Goal: Task Accomplishment & Management: Manage account settings

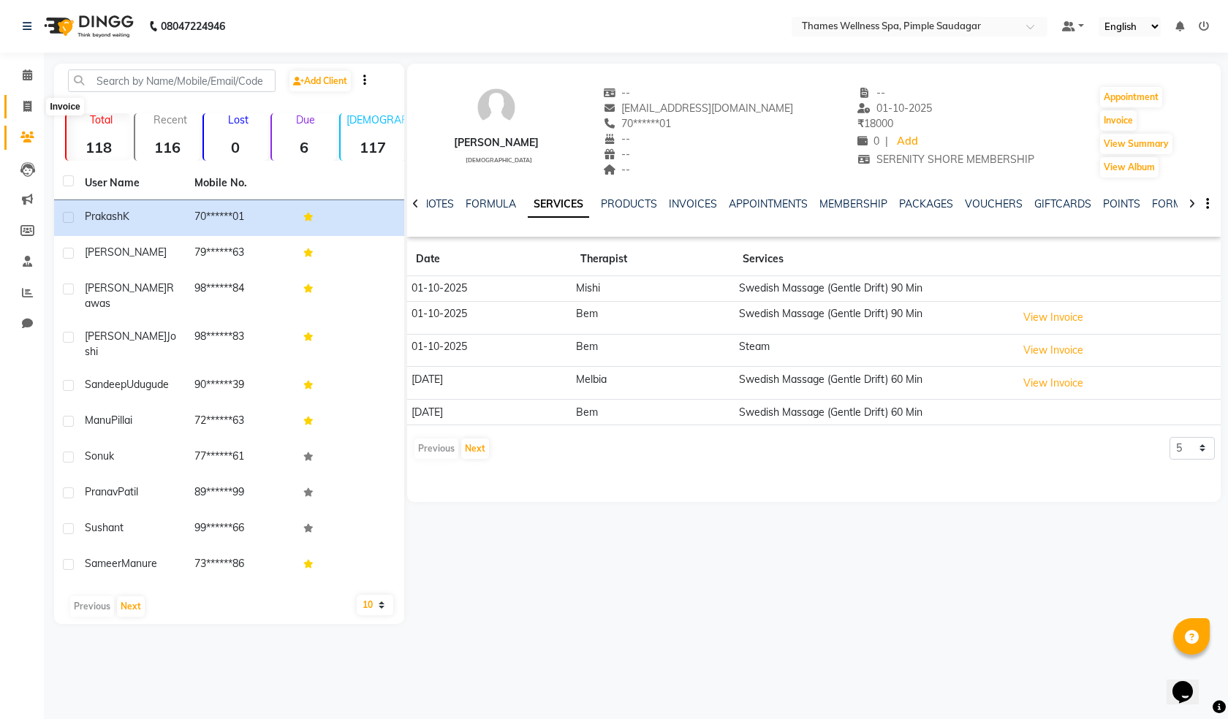
click at [31, 102] on icon at bounding box center [27, 106] width 8 height 11
select select "service"
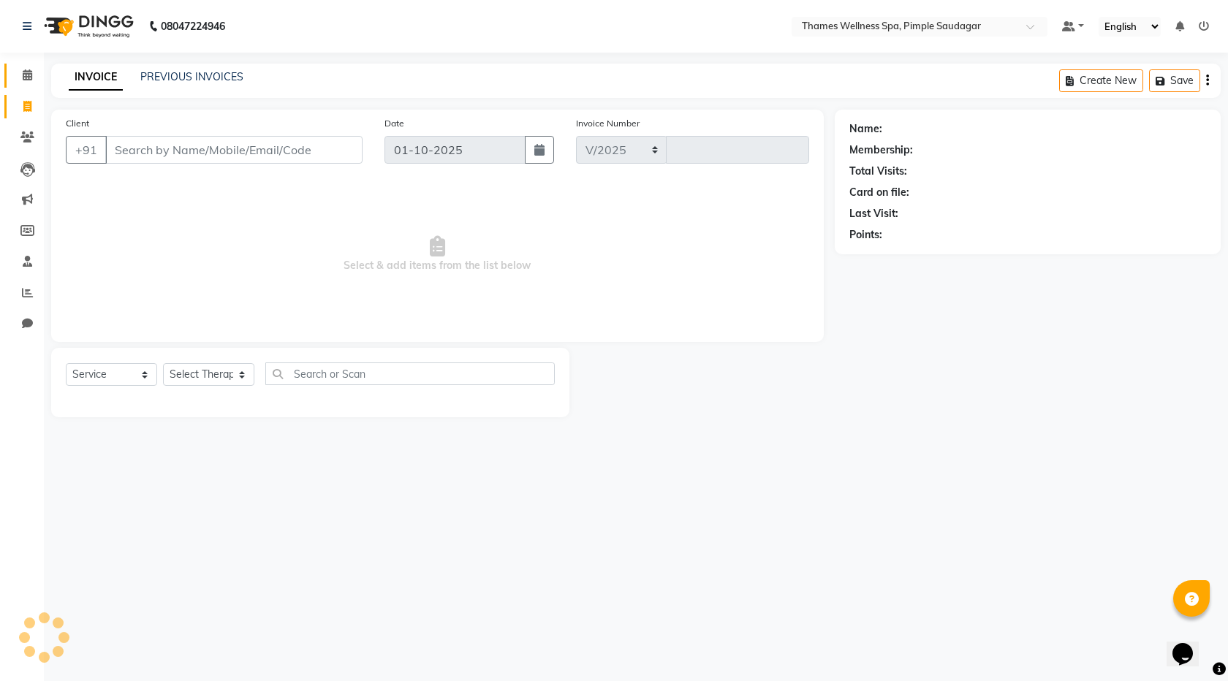
select select "8709"
type input "0258"
click at [198, 151] on input "Client" at bounding box center [233, 150] width 257 height 28
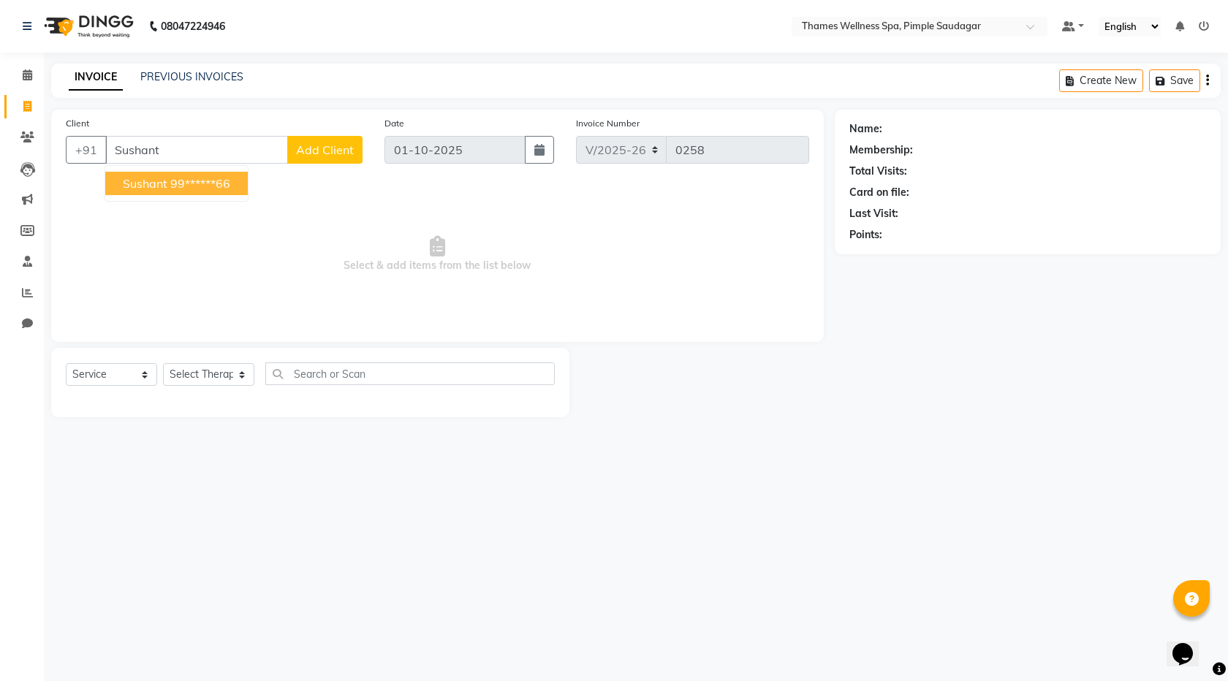
click at [194, 188] on ngb-highlight "99******66" at bounding box center [200, 183] width 60 height 15
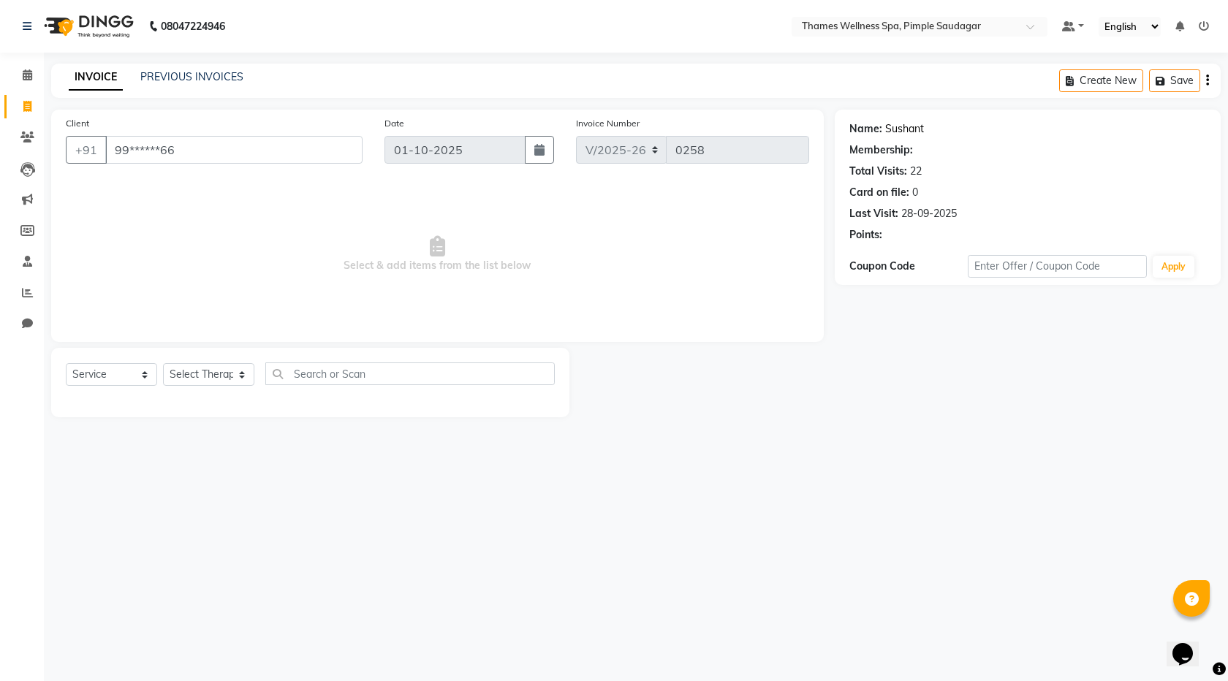
click at [914, 127] on link "Sushant" at bounding box center [904, 128] width 39 height 15
drag, startPoint x: 201, startPoint y: 150, endPoint x: 0, endPoint y: 131, distance: 201.9
click at [0, 131] on app-home "08047224946 Select Location × Thames Wellness Spa, Pimple Saudagar Default Pane…" at bounding box center [614, 219] width 1228 height 439
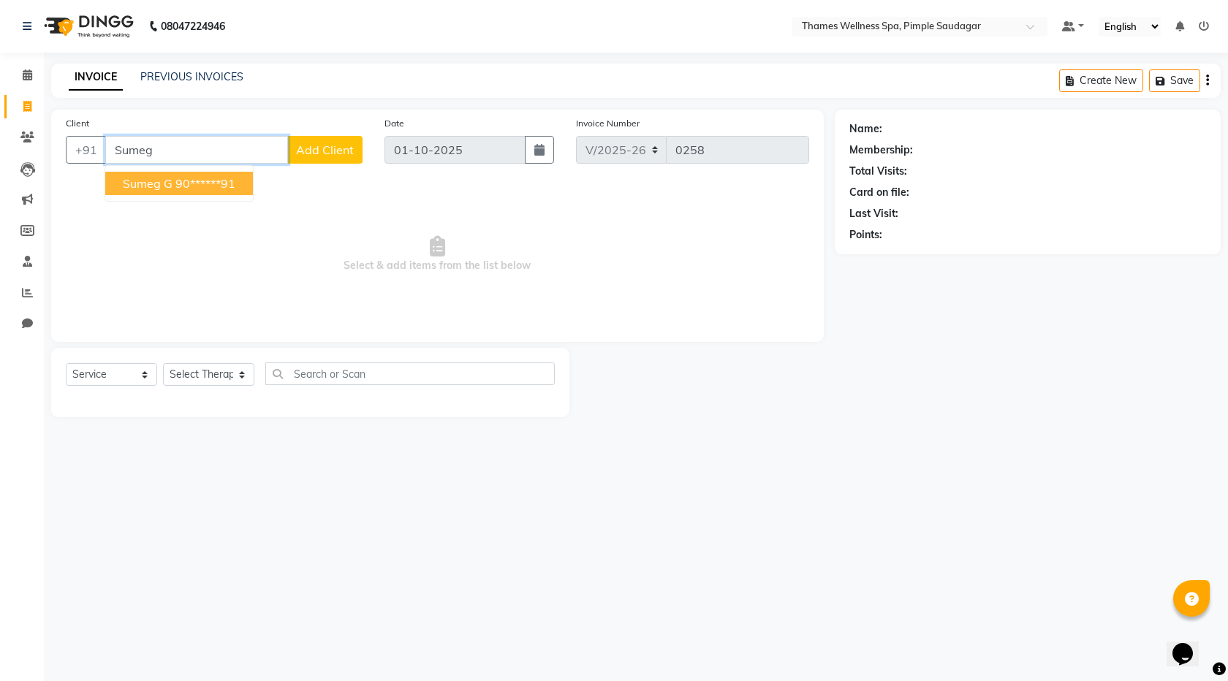
click at [155, 186] on span "Sumeg g" at bounding box center [148, 183] width 50 height 15
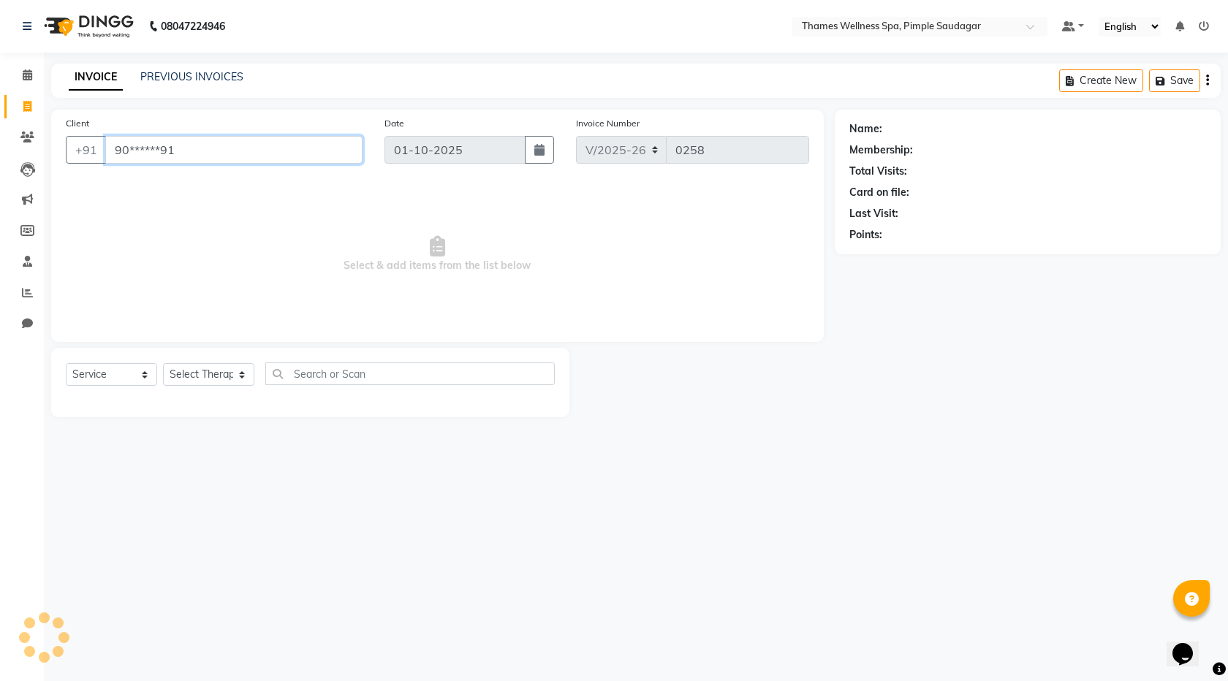
type input "90******91"
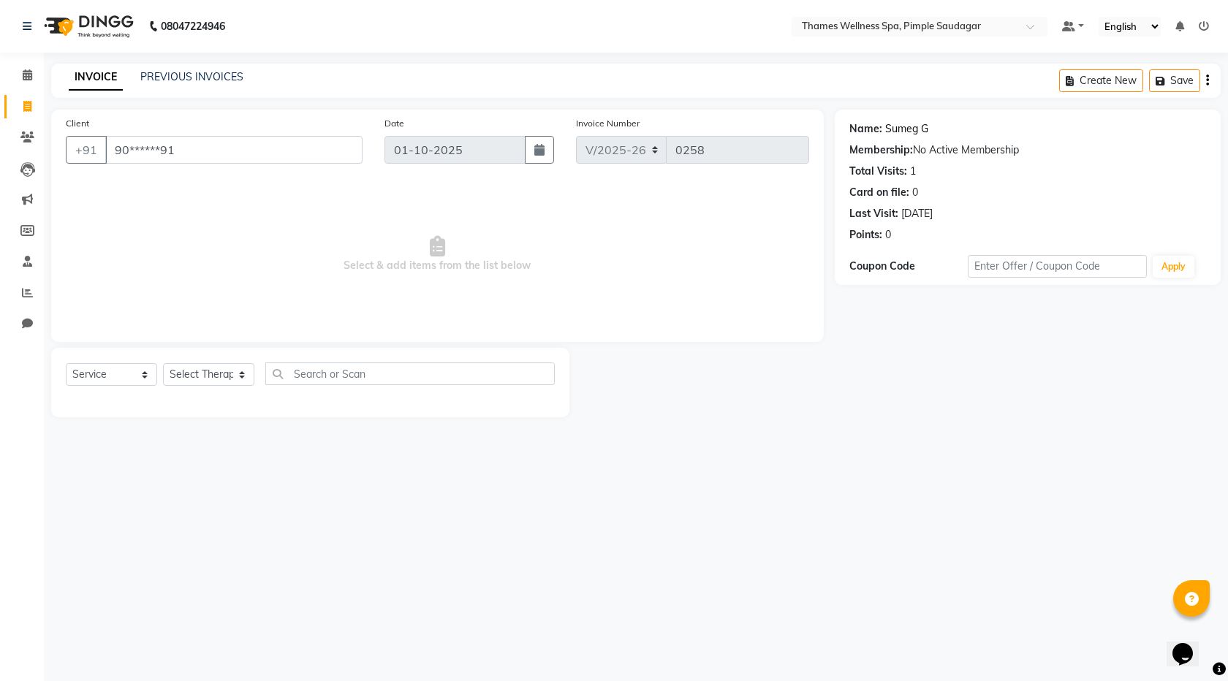
click at [898, 123] on link "Sumeg G" at bounding box center [906, 128] width 43 height 15
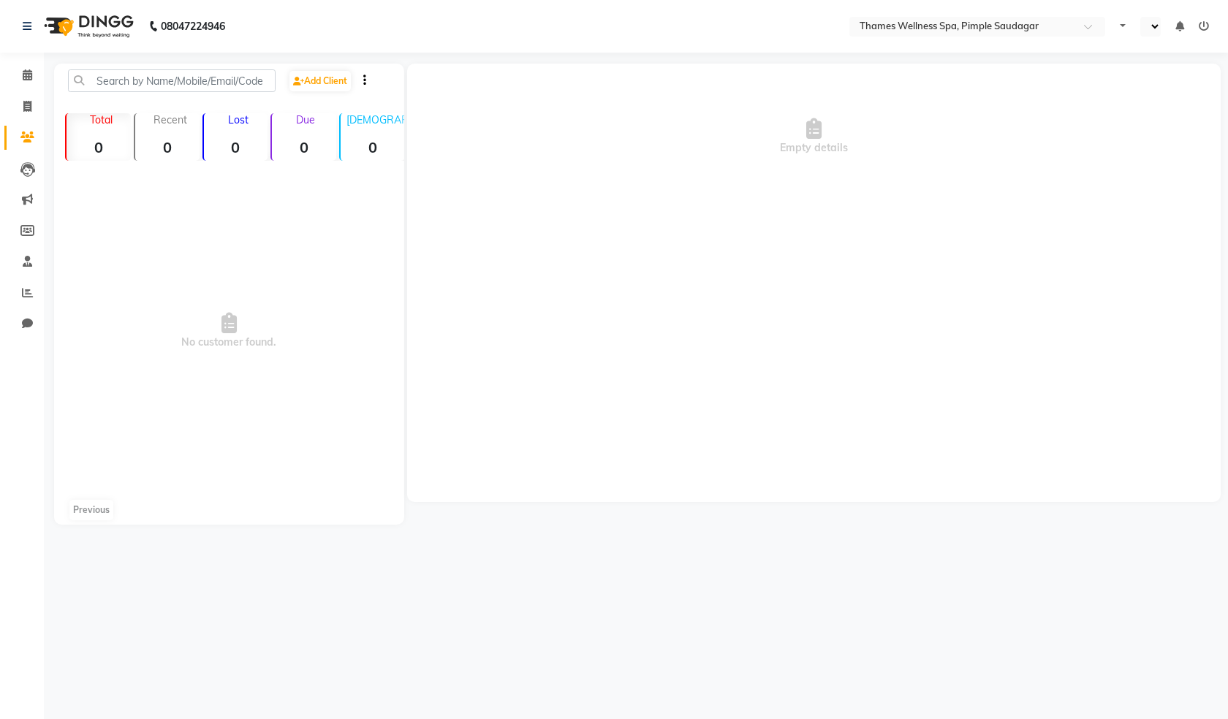
select select "en"
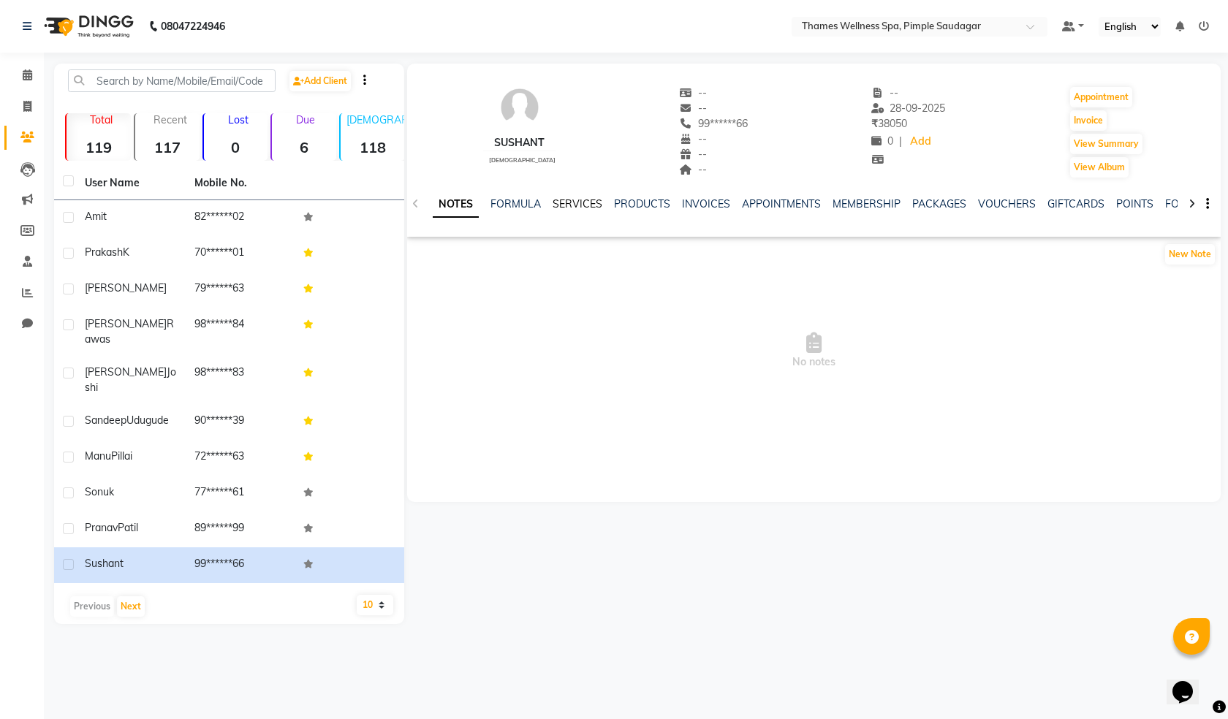
click at [578, 207] on link "SERVICES" at bounding box center [578, 203] width 50 height 13
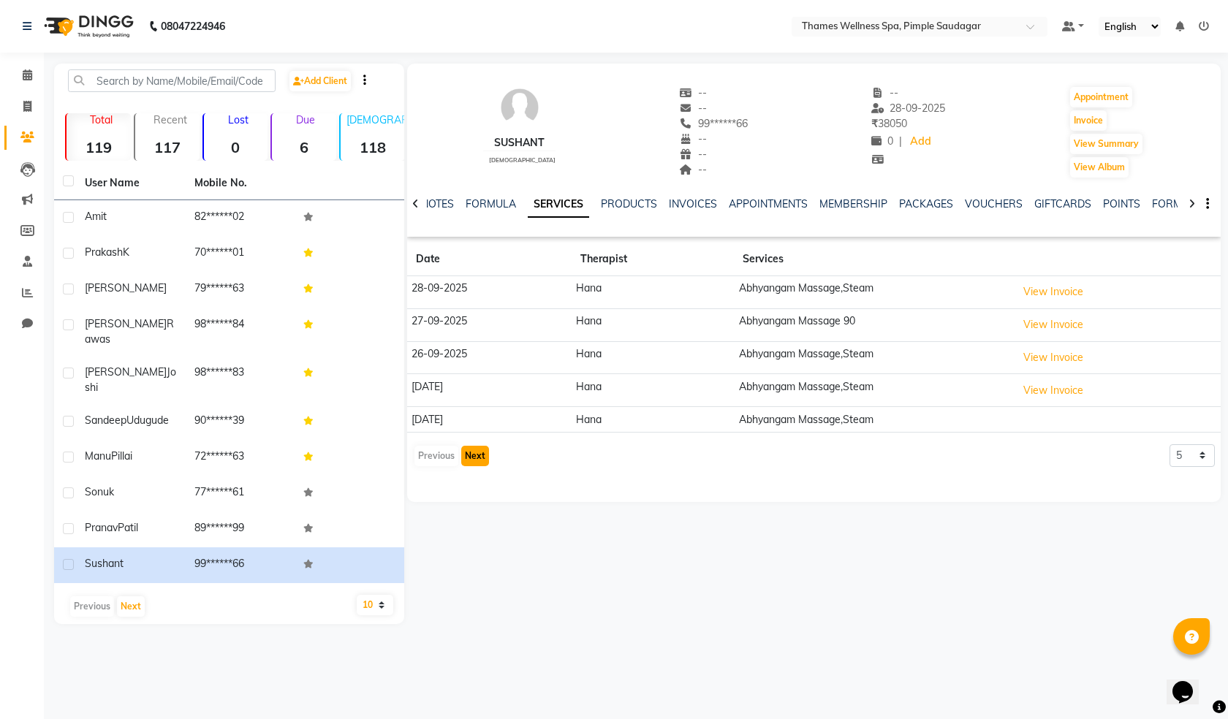
click at [481, 453] on button "Next" at bounding box center [475, 456] width 28 height 20
click at [477, 460] on button "Next" at bounding box center [475, 463] width 28 height 20
click at [477, 461] on button "Next" at bounding box center [475, 463] width 28 height 20
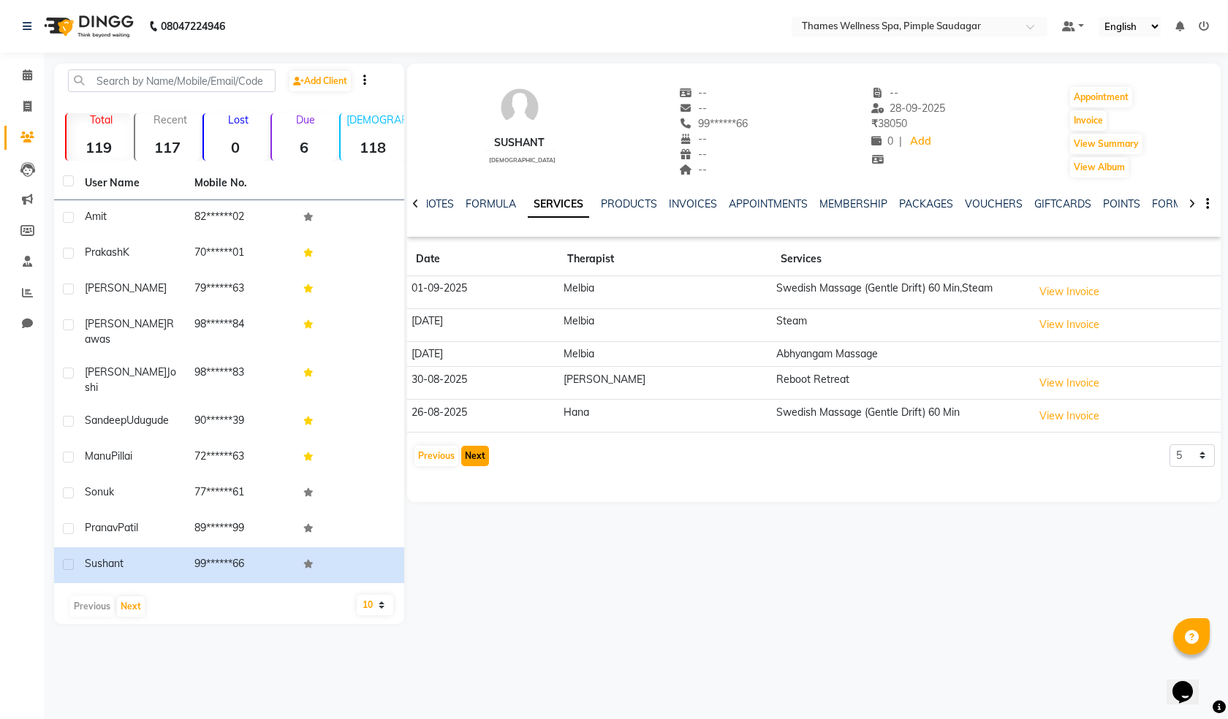
click at [477, 461] on button "Next" at bounding box center [475, 456] width 28 height 20
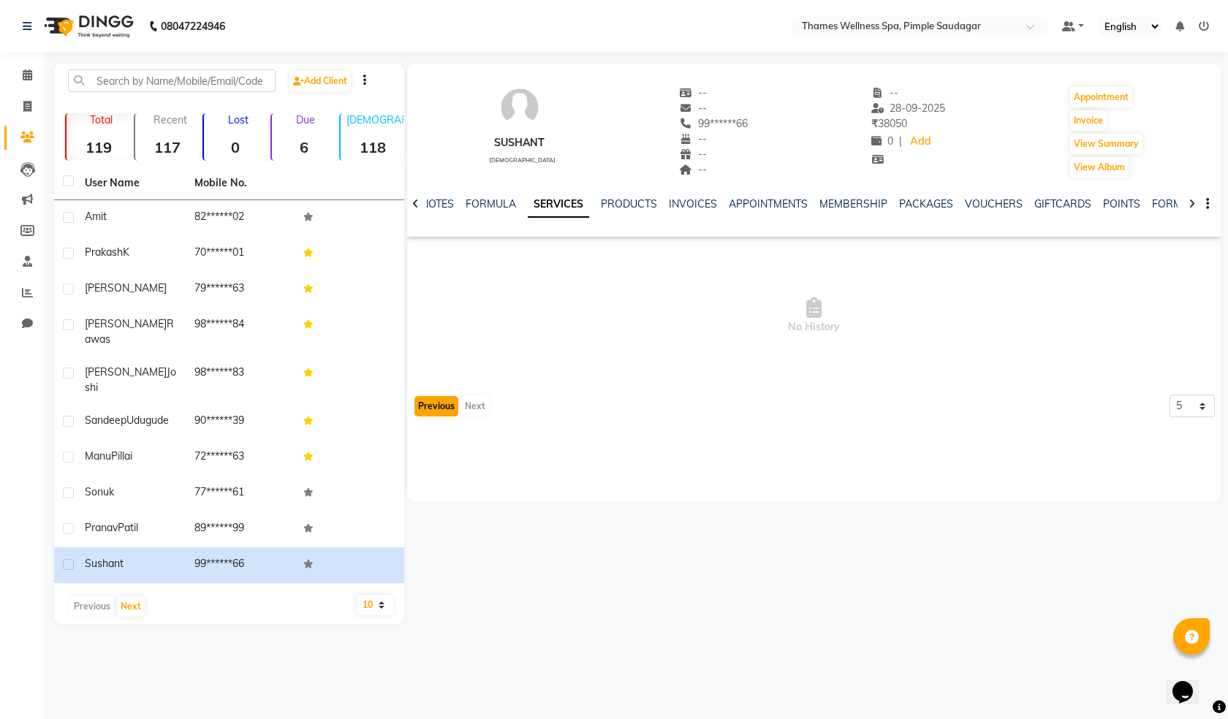
click at [439, 403] on button "Previous" at bounding box center [436, 406] width 44 height 20
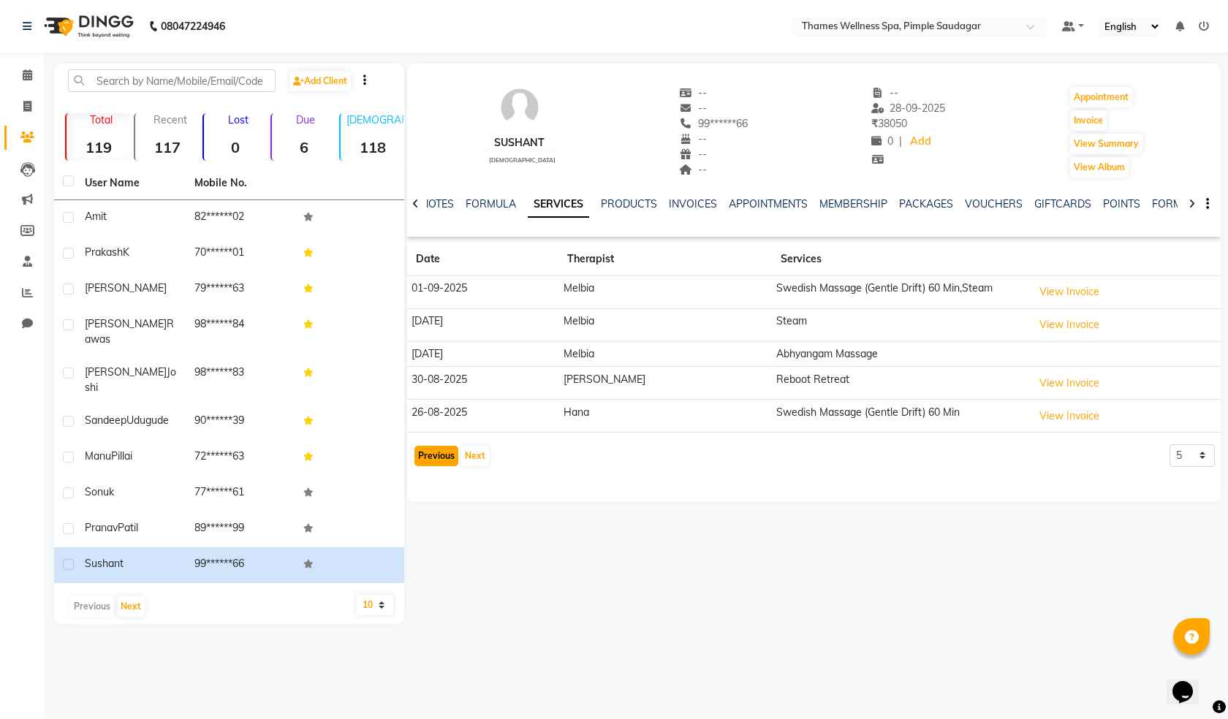
click at [428, 455] on button "Previous" at bounding box center [436, 456] width 44 height 20
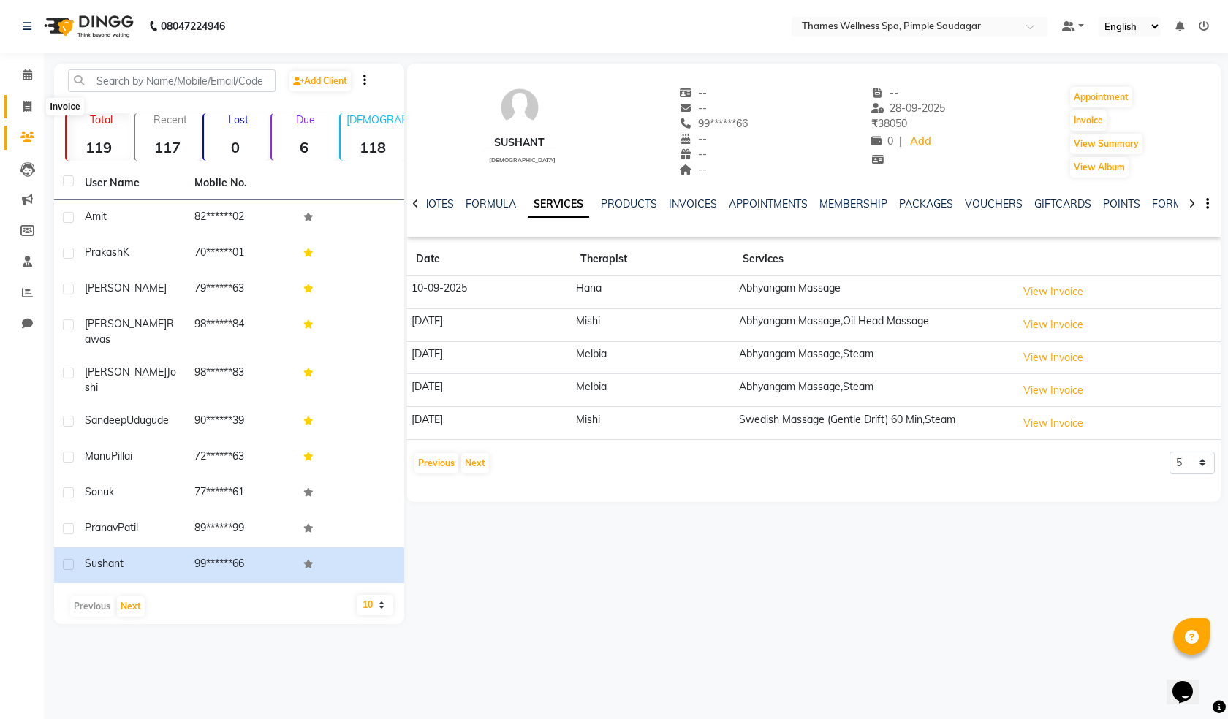
click at [30, 111] on icon at bounding box center [27, 106] width 8 height 11
select select "service"
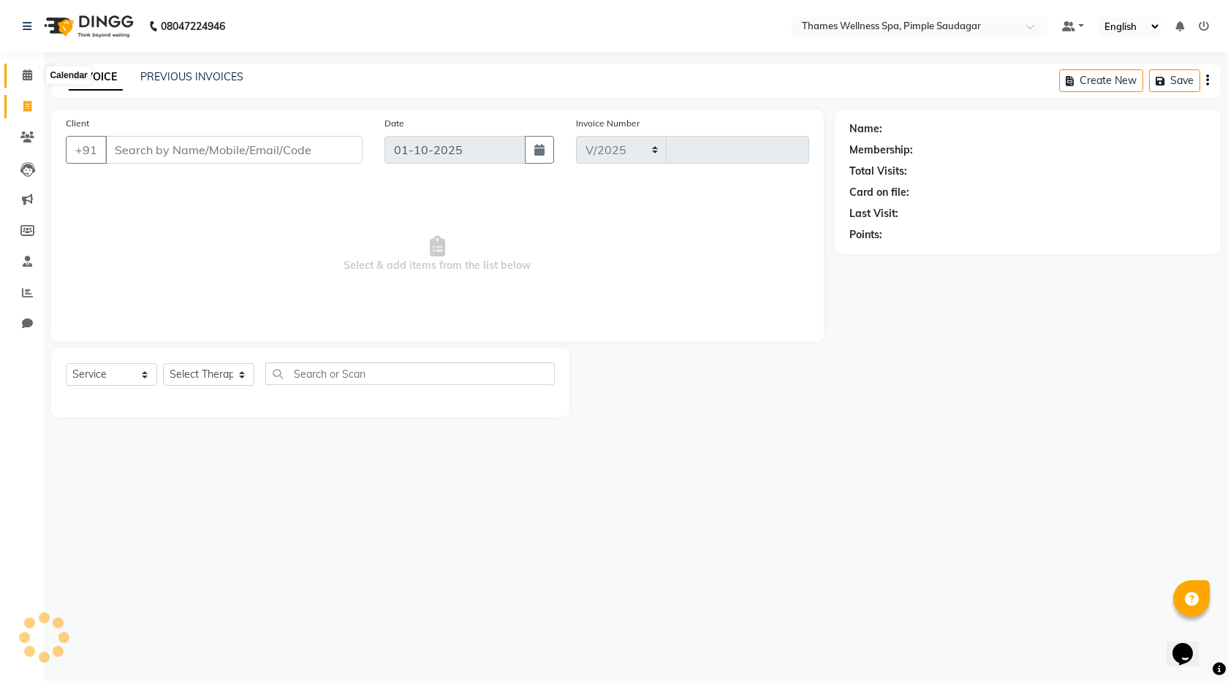
select select "8709"
type input "0258"
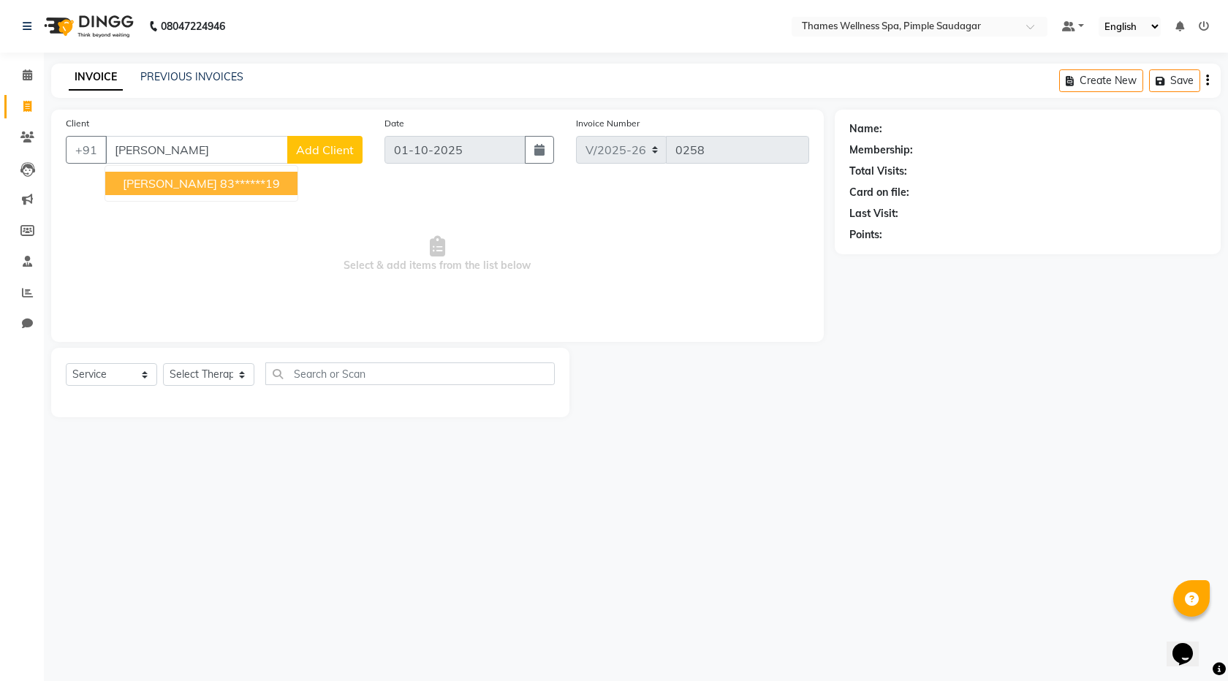
click at [150, 181] on span "Hiren Kukreja" at bounding box center [170, 183] width 94 height 15
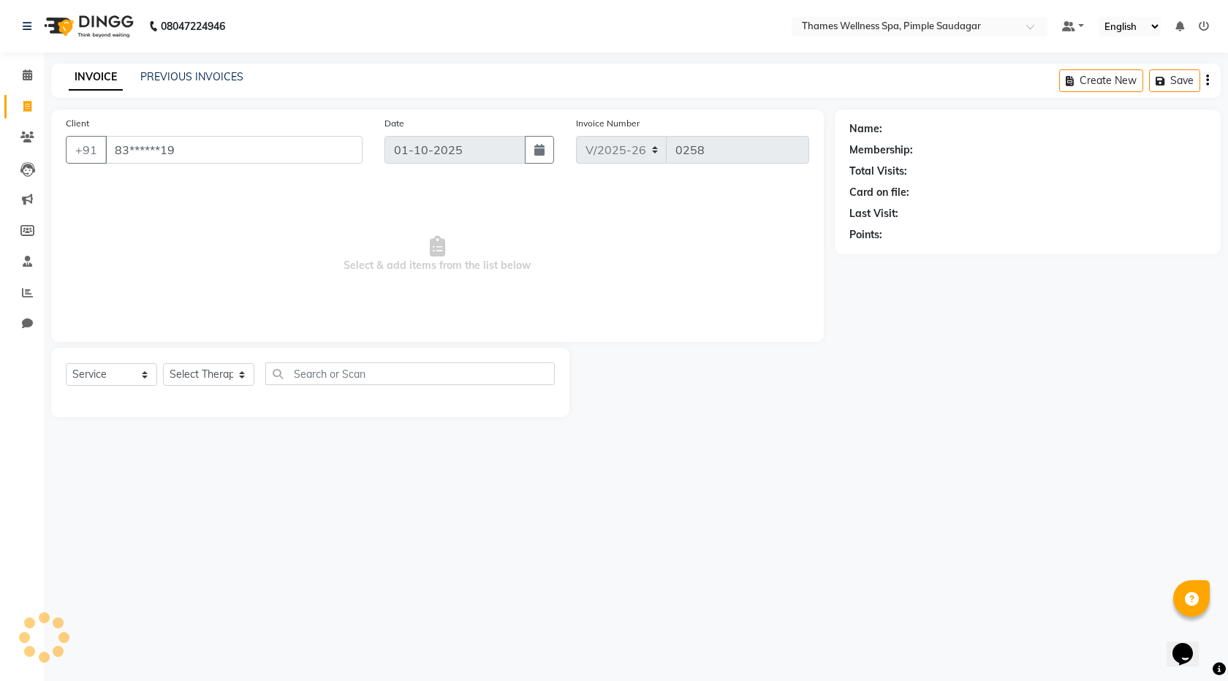
type input "83******19"
select select "1: Object"
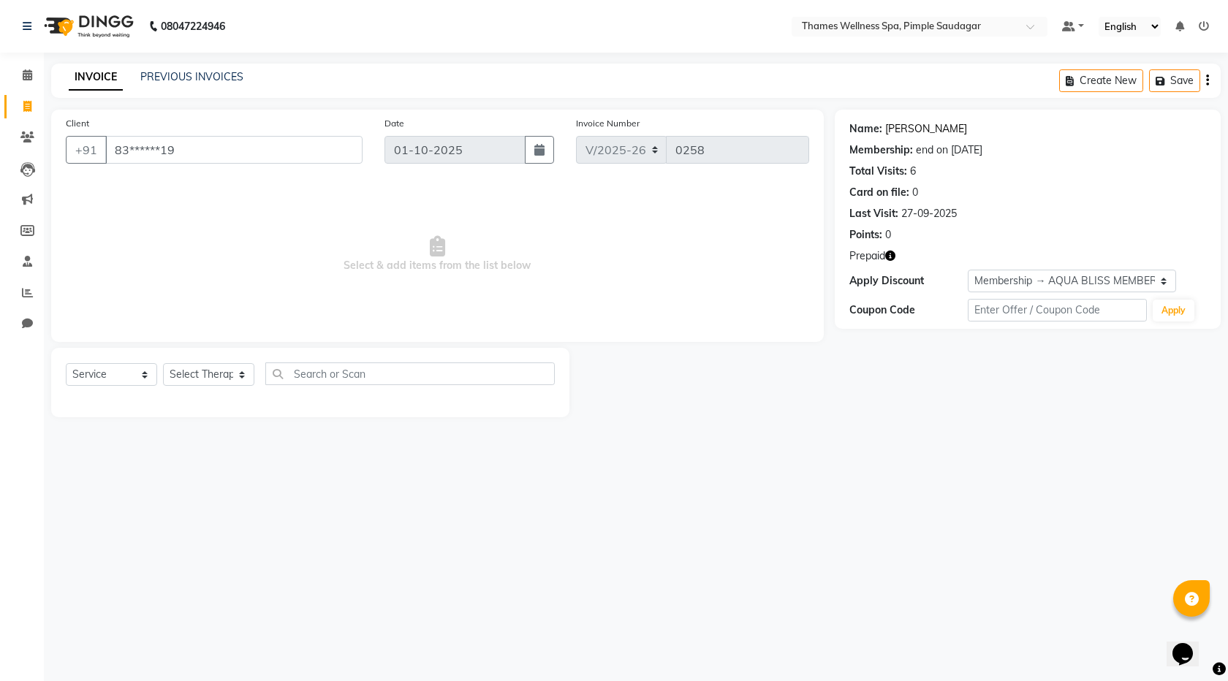
click at [901, 129] on link "Hiren Kukreja" at bounding box center [926, 128] width 82 height 15
drag, startPoint x: 215, startPoint y: 146, endPoint x: 0, endPoint y: 180, distance: 217.5
click at [0, 177] on app-home "08047224946 Select Location × Thames Wellness Spa, Pimple Saudagar Default Pane…" at bounding box center [614, 219] width 1228 height 439
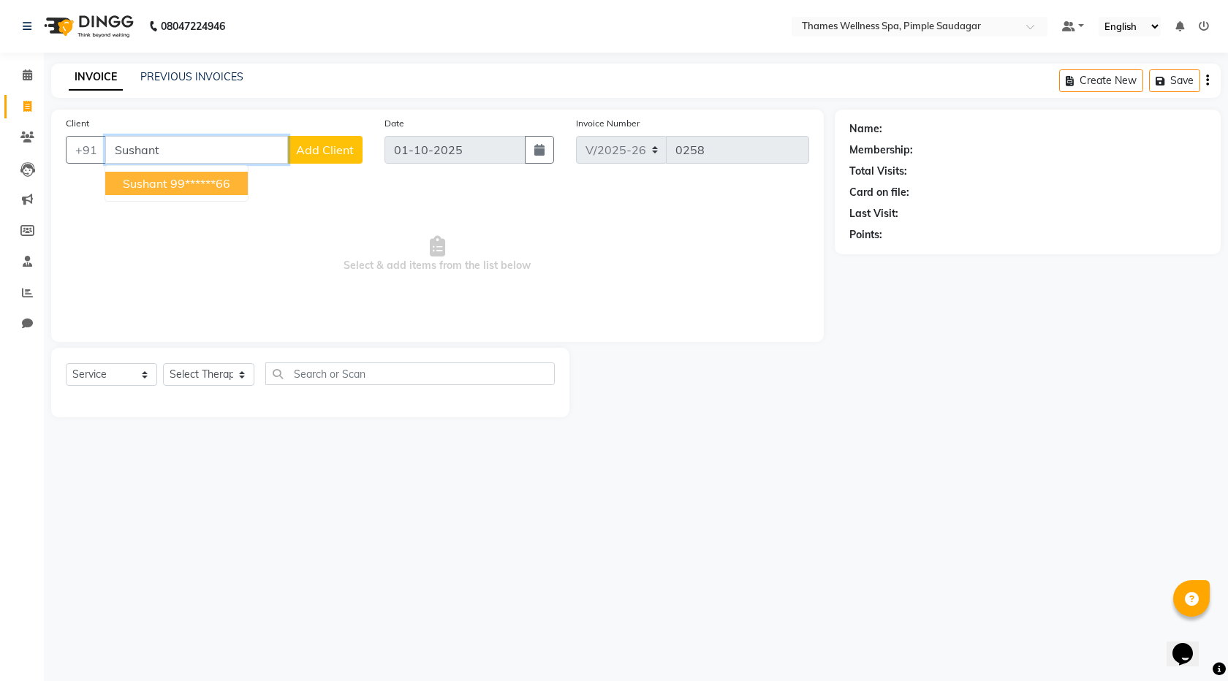
click at [168, 176] on button "Sushant 99******66" at bounding box center [176, 183] width 143 height 23
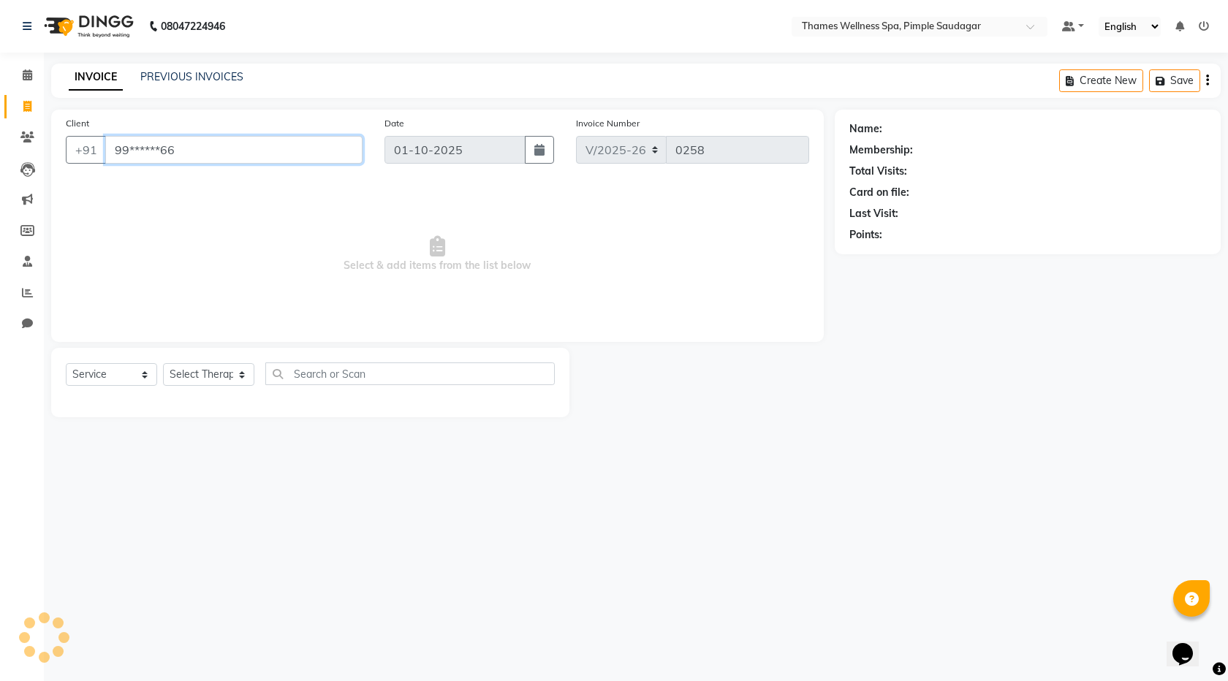
type input "99******66"
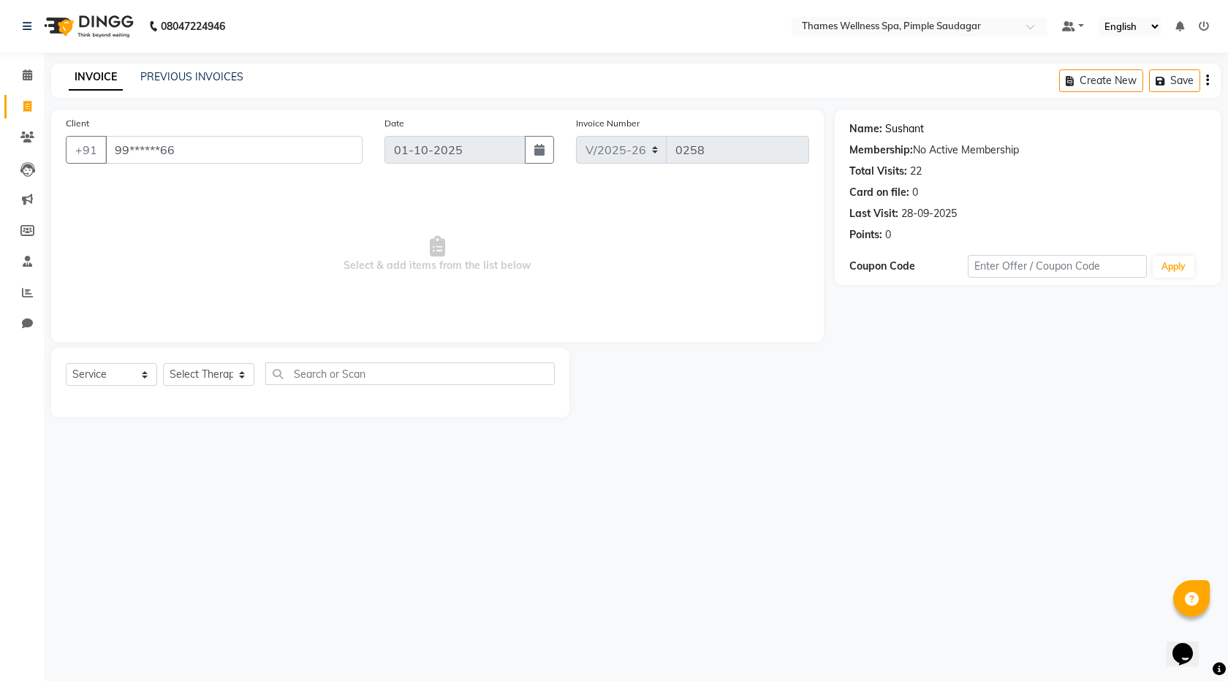
click at [904, 124] on link "Sushant" at bounding box center [904, 128] width 39 height 15
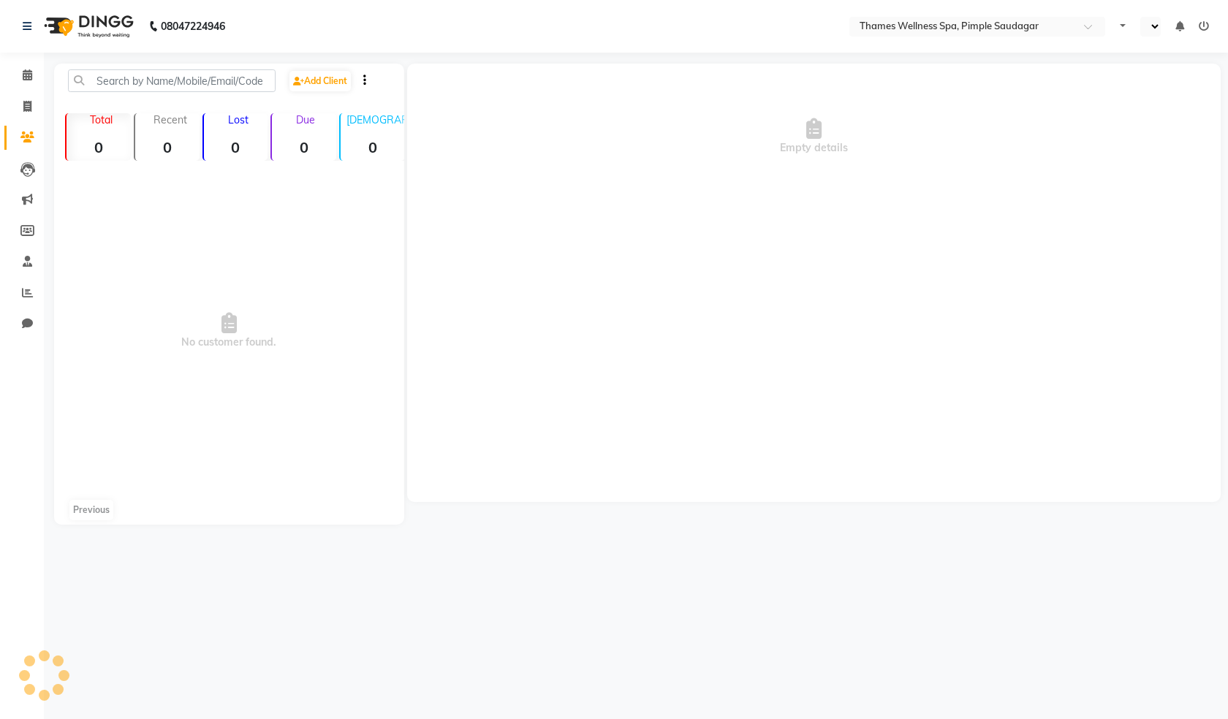
select select "en"
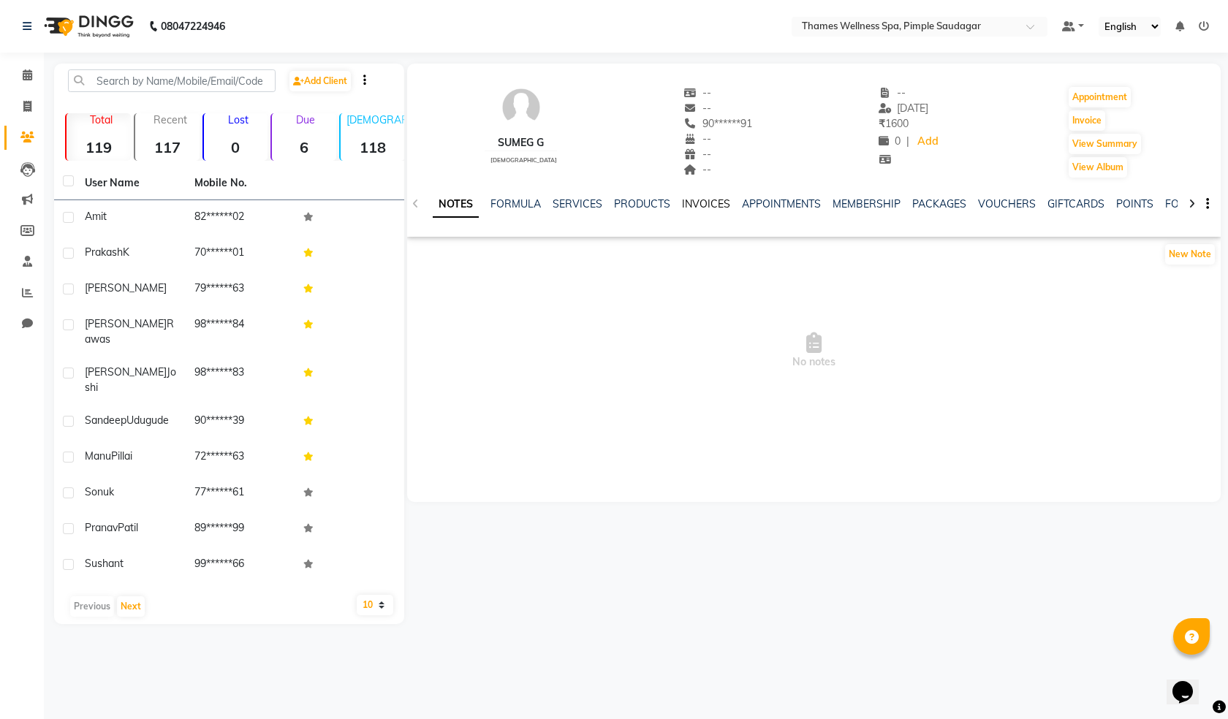
click at [701, 205] on link "INVOICES" at bounding box center [706, 203] width 48 height 13
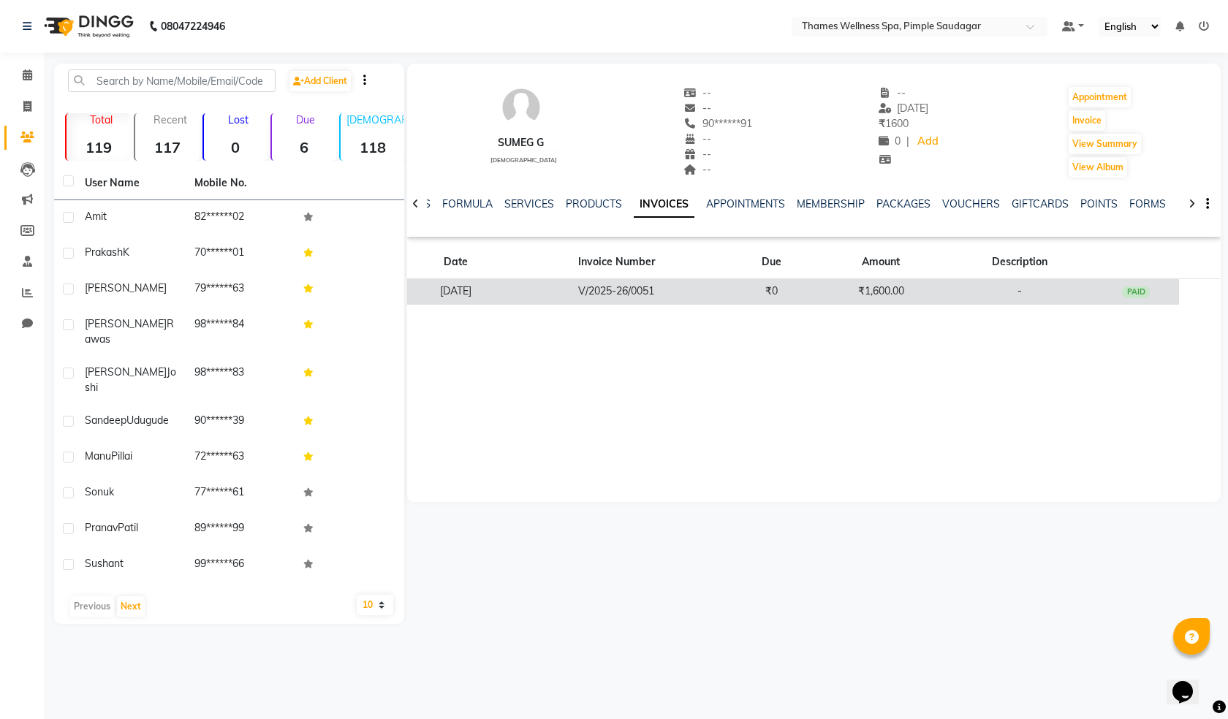
click at [972, 284] on td "-" at bounding box center [1020, 292] width 146 height 26
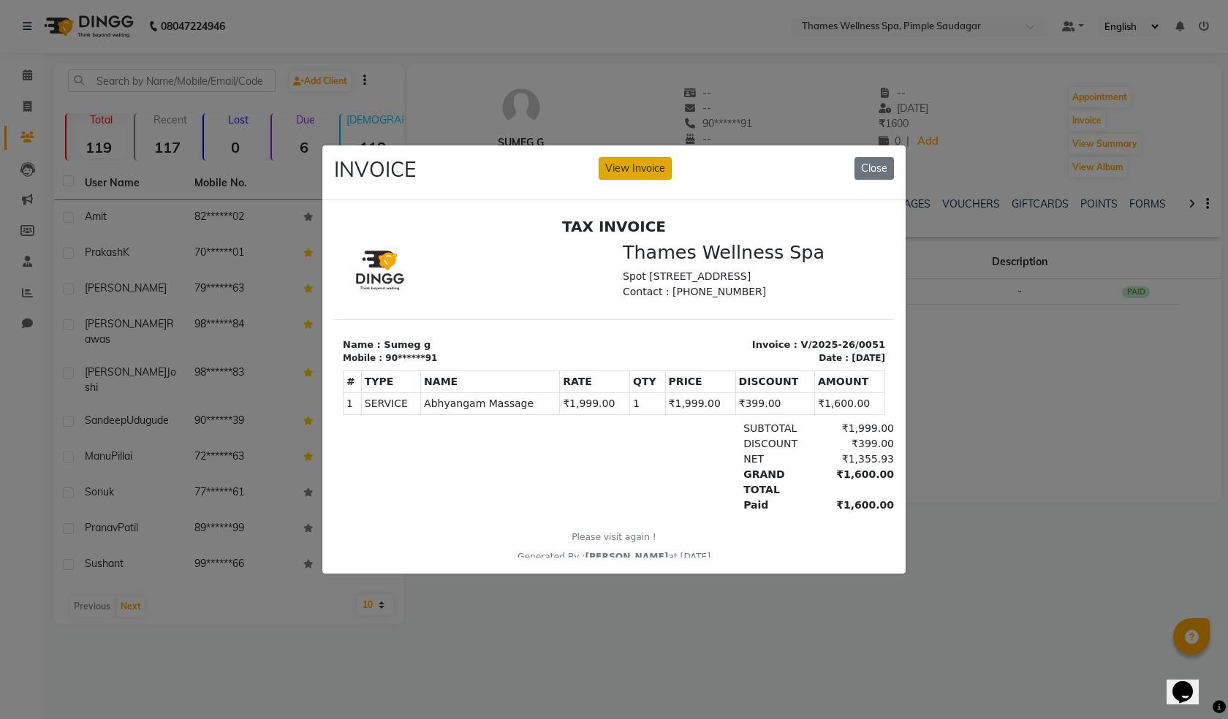
click at [658, 161] on button "View Invoice" at bounding box center [635, 168] width 73 height 23
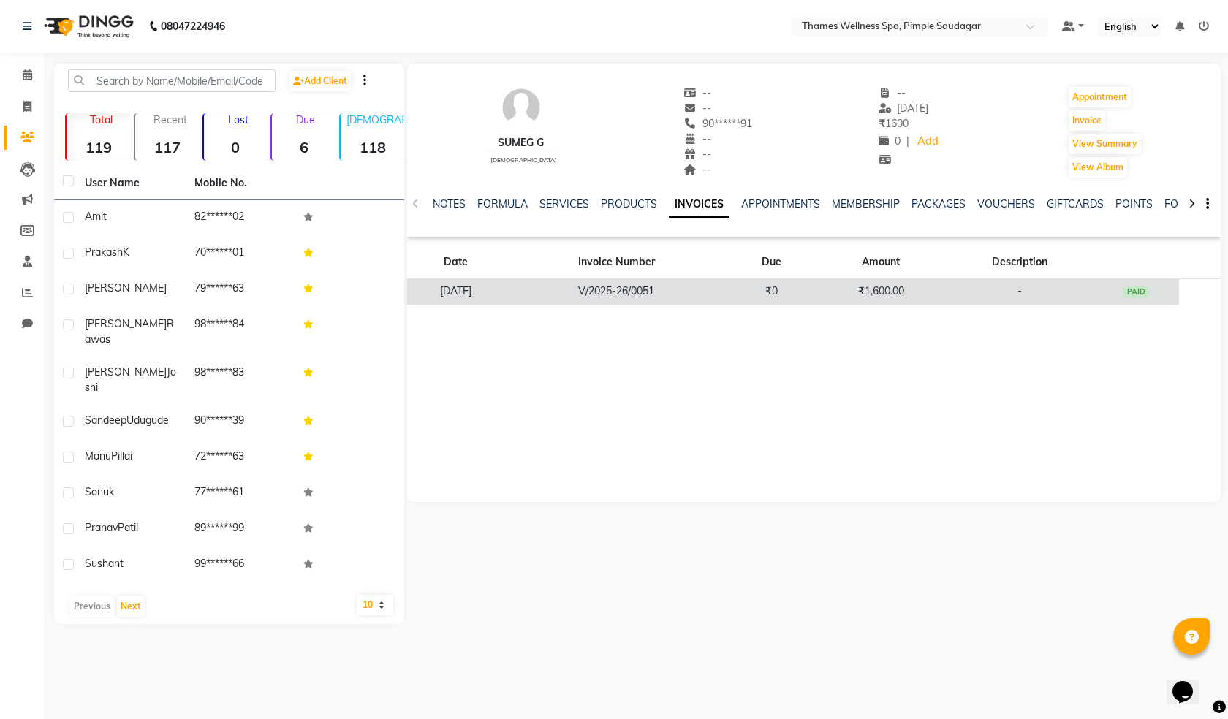
click at [1039, 293] on td "-" at bounding box center [1020, 292] width 146 height 26
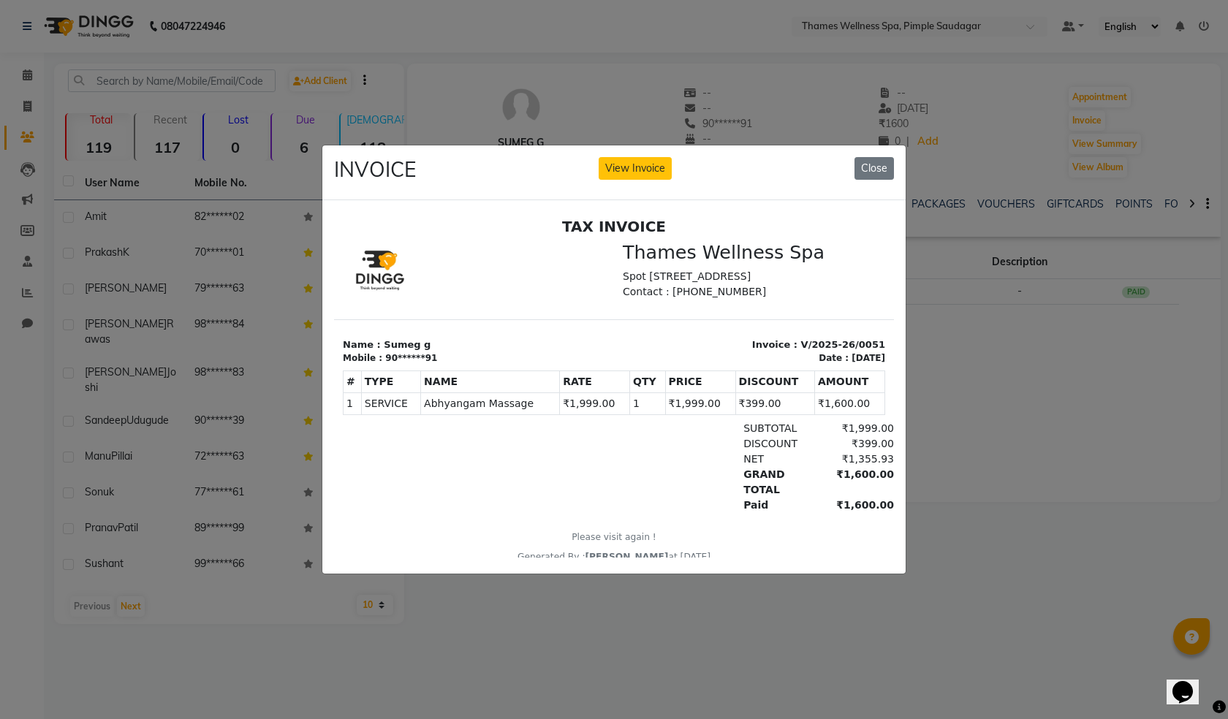
click at [775, 166] on div "INVOICE View Invoice Close" at bounding box center [613, 172] width 583 height 55
click at [639, 159] on button "View Invoice" at bounding box center [635, 168] width 73 height 23
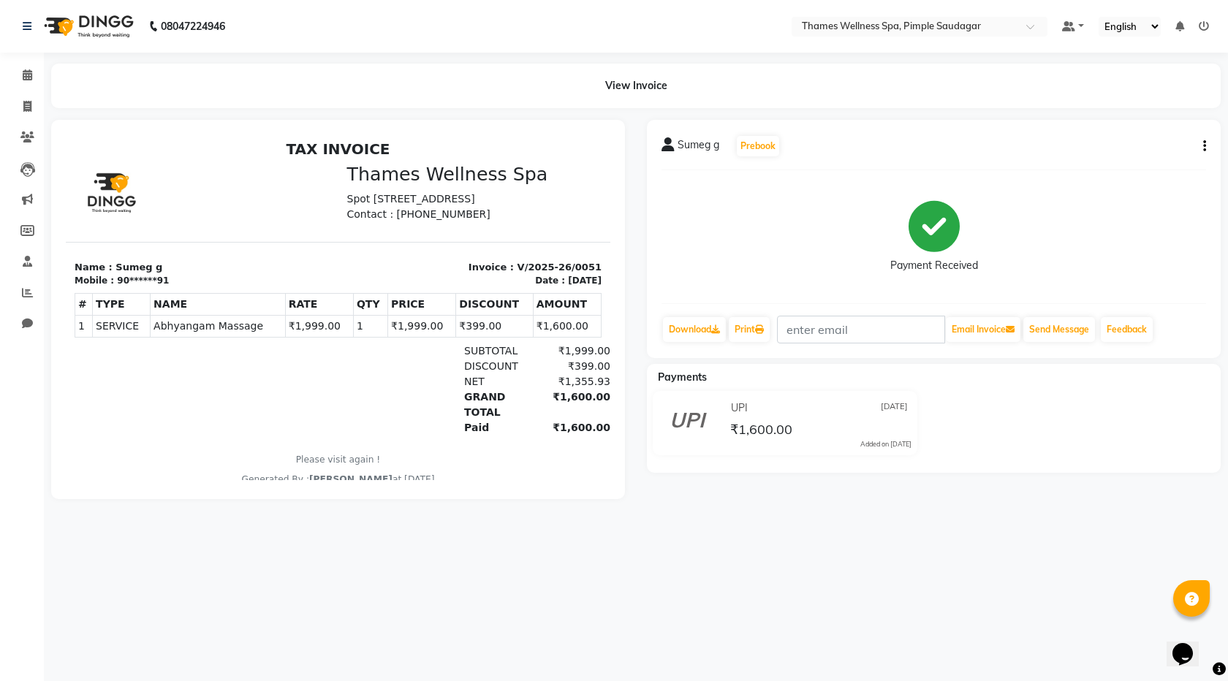
scroll to position [12, 0]
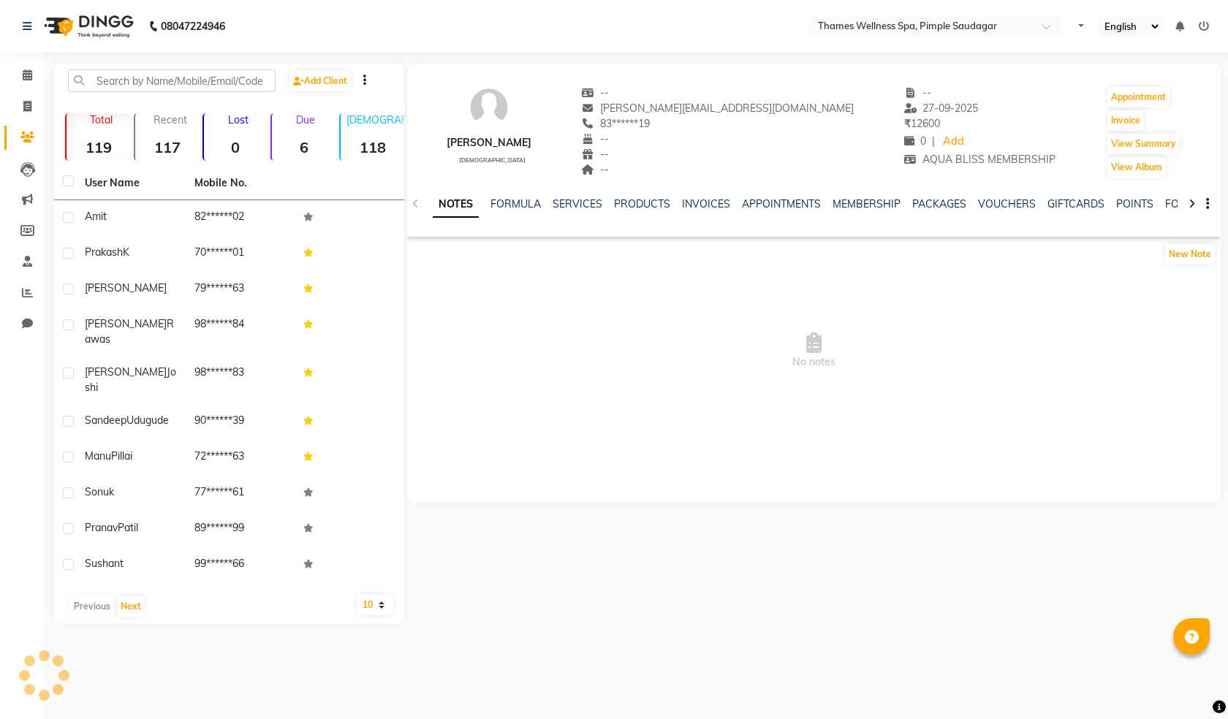
select select "en"
click at [694, 201] on link "INVOICES" at bounding box center [706, 203] width 48 height 13
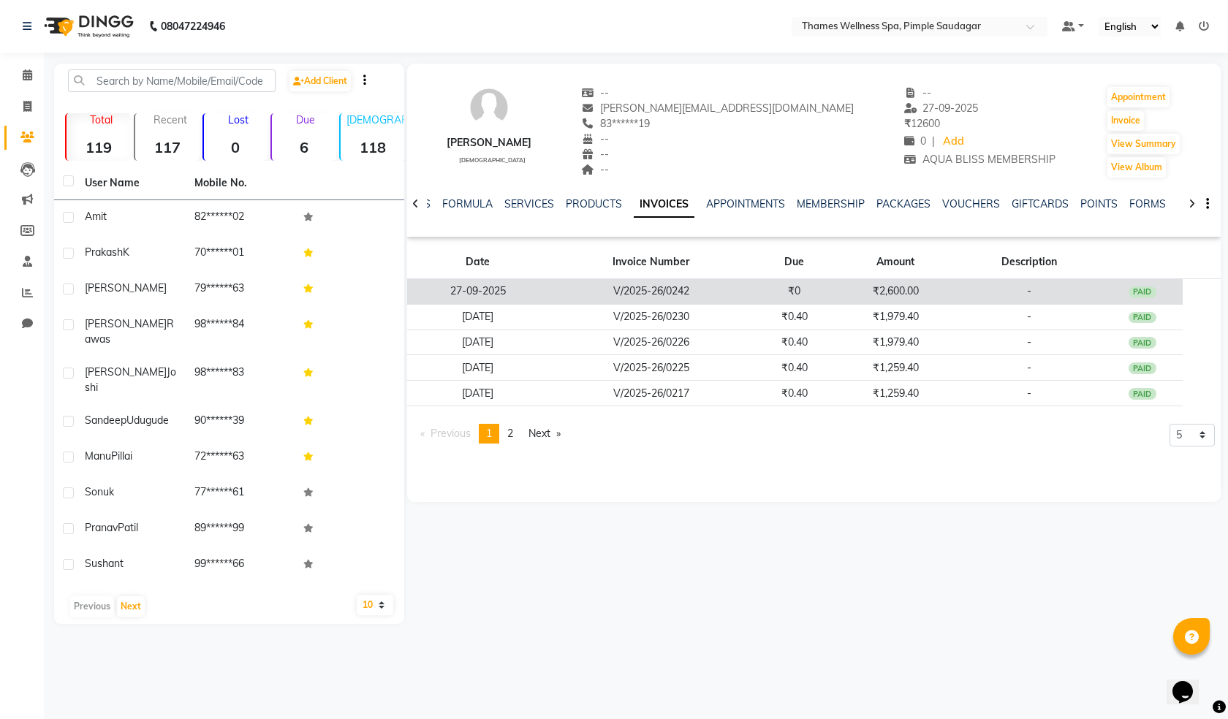
click at [835, 291] on td "₹2,600.00" at bounding box center [895, 292] width 121 height 26
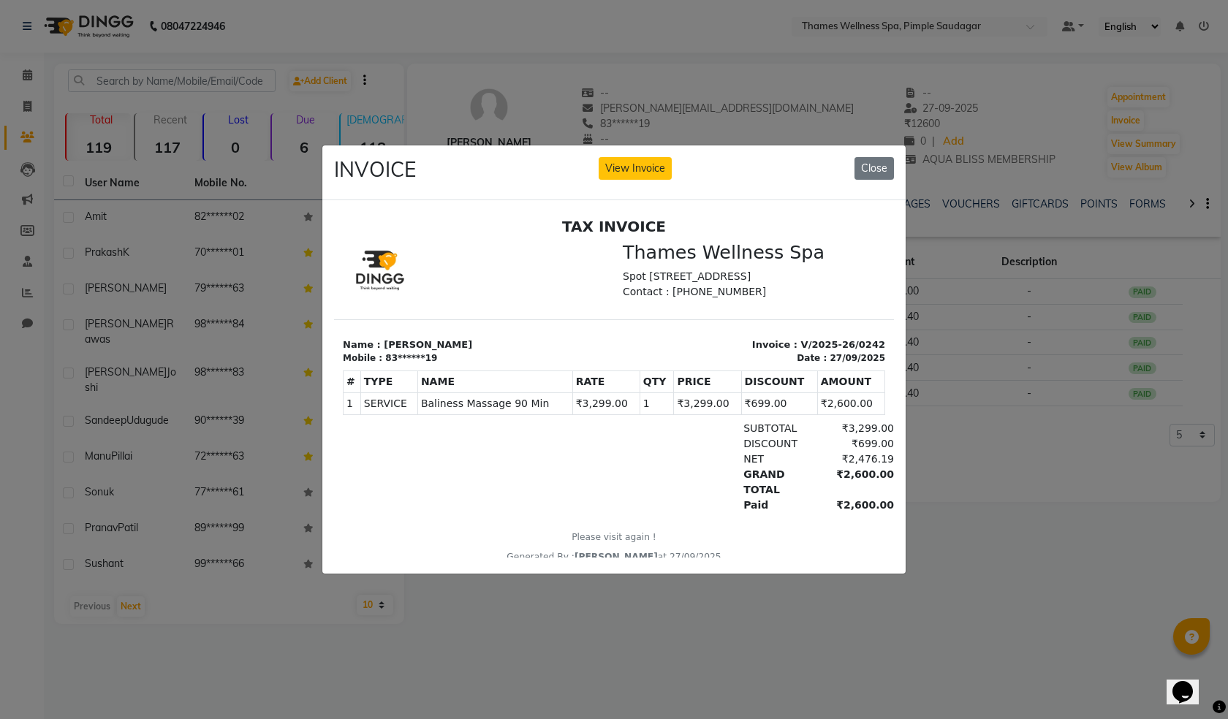
drag, startPoint x: 643, startPoint y: 157, endPoint x: 643, endPoint y: 138, distance: 19.0
click at [643, 159] on button "View Invoice" at bounding box center [635, 168] width 73 height 23
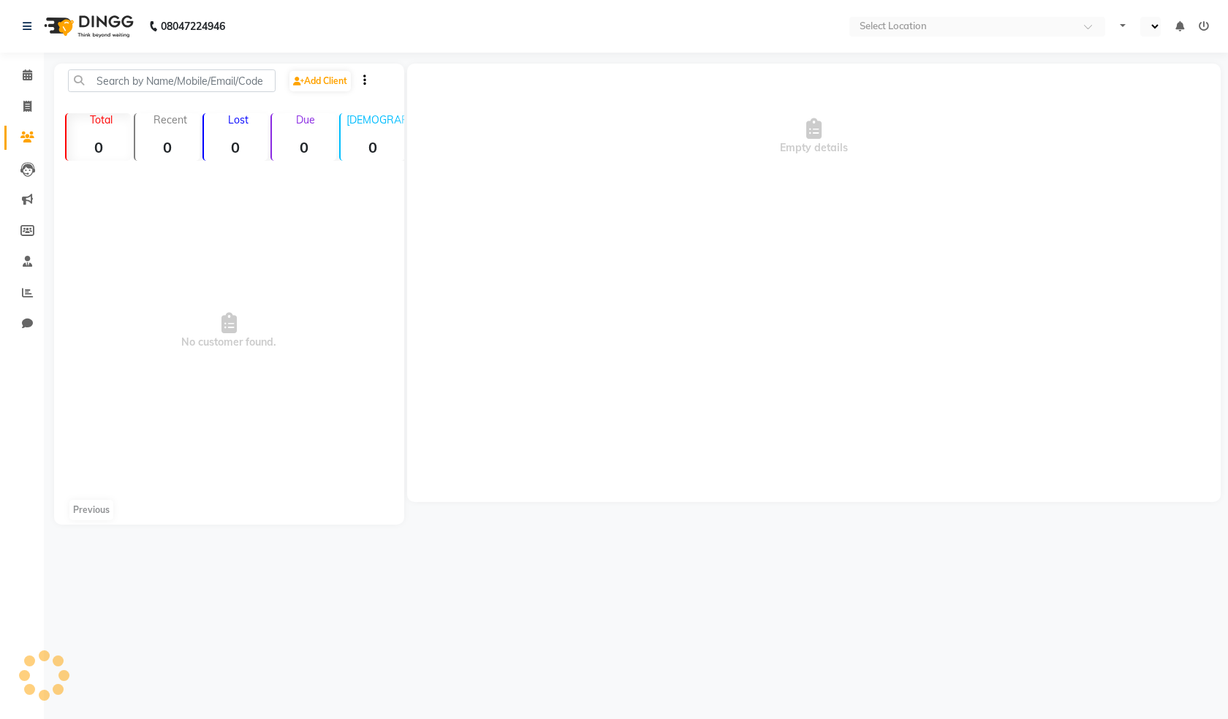
select select "en"
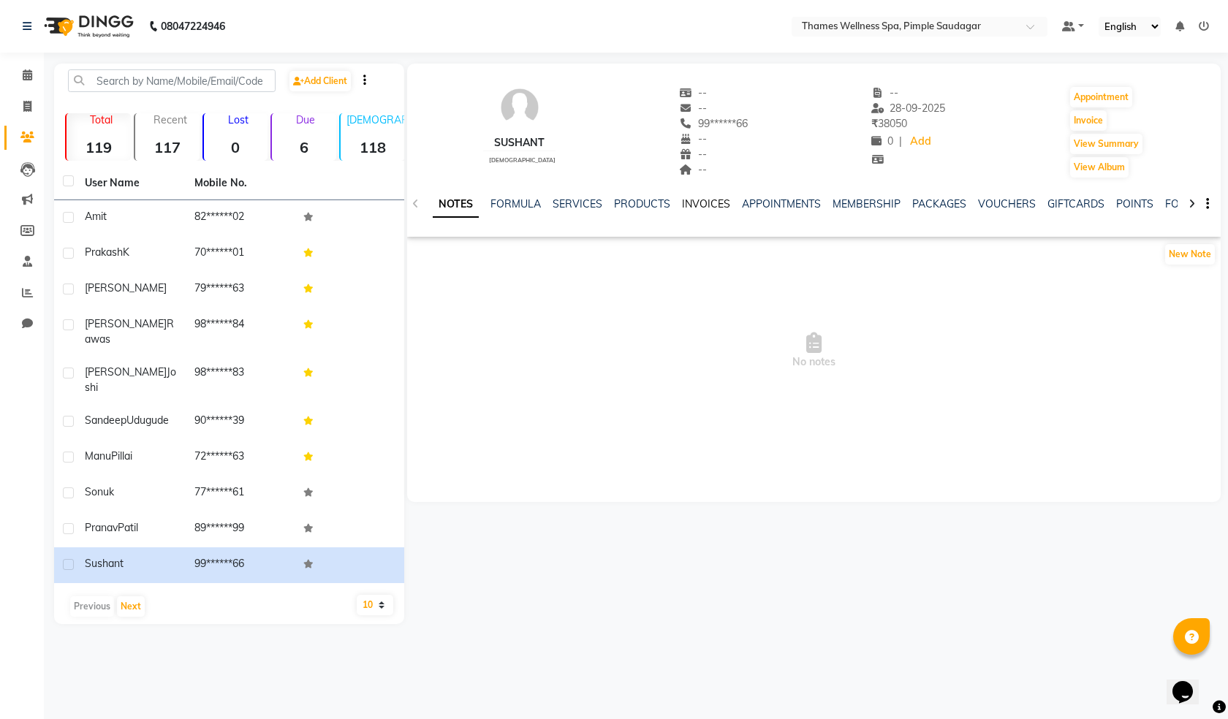
click at [699, 202] on link "INVOICES" at bounding box center [706, 203] width 48 height 13
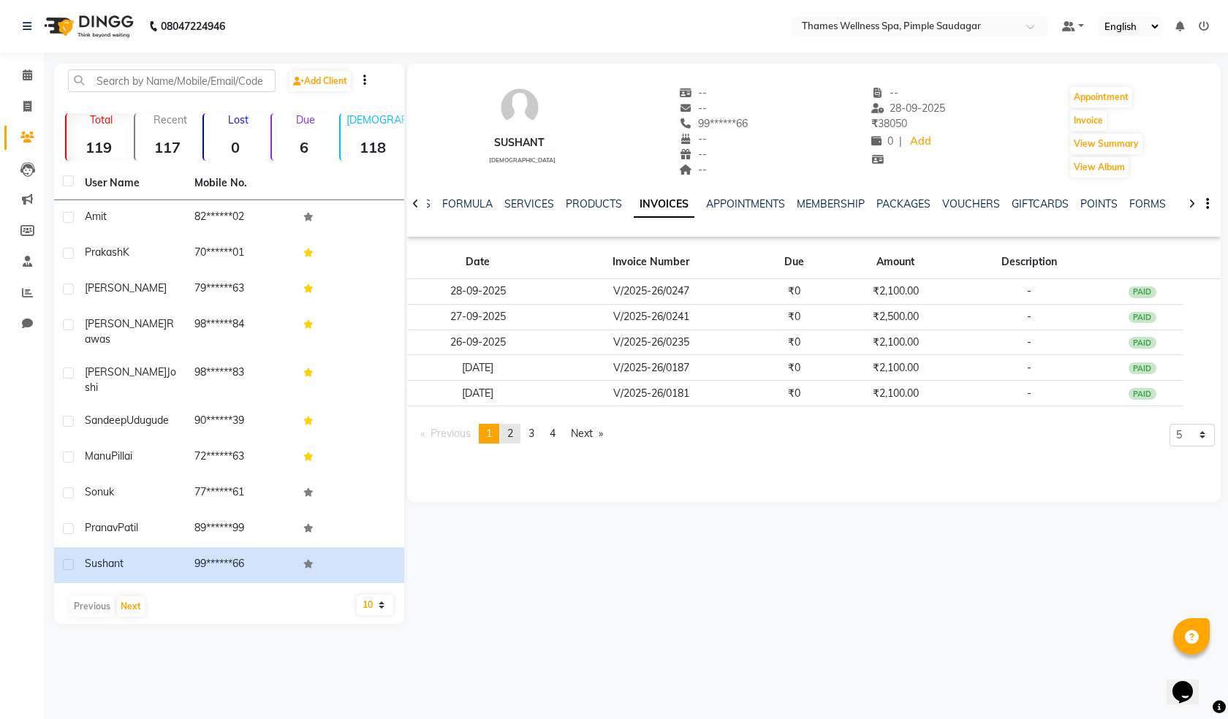
click at [513, 431] on span "2" at bounding box center [510, 433] width 6 height 13
click at [534, 436] on span "3" at bounding box center [532, 433] width 6 height 13
click at [556, 439] on span "4" at bounding box center [553, 433] width 6 height 13
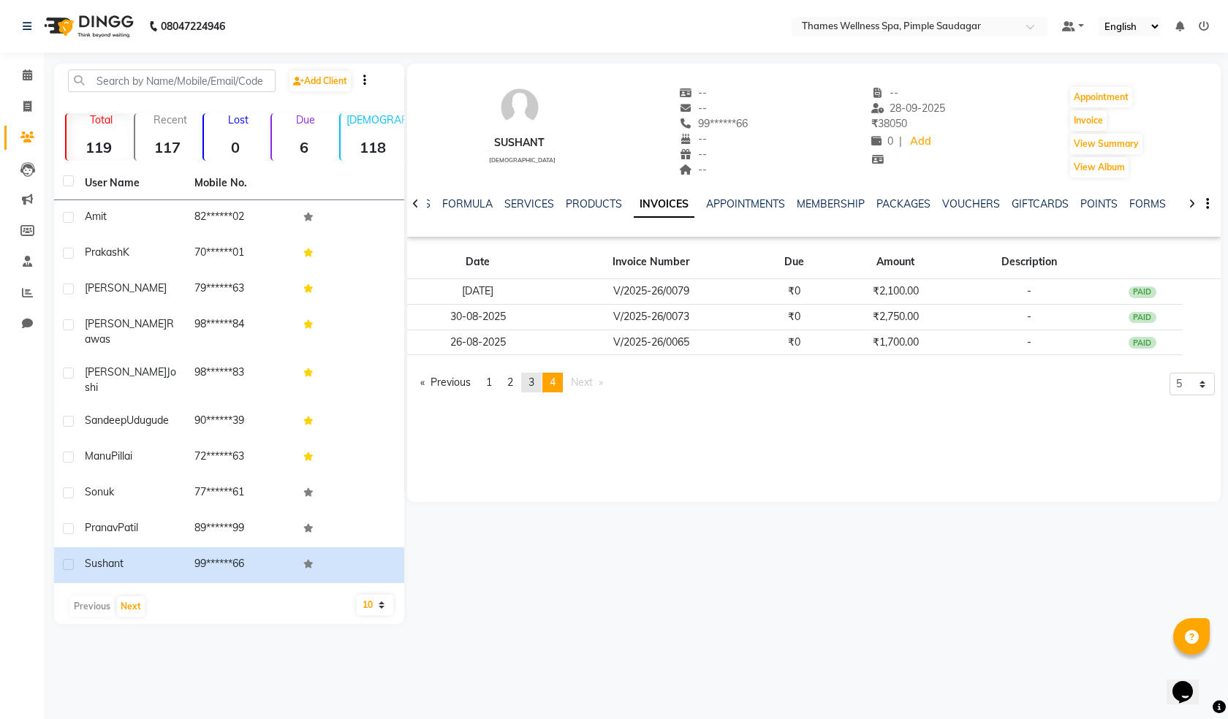
click at [534, 385] on span "3" at bounding box center [532, 382] width 6 height 13
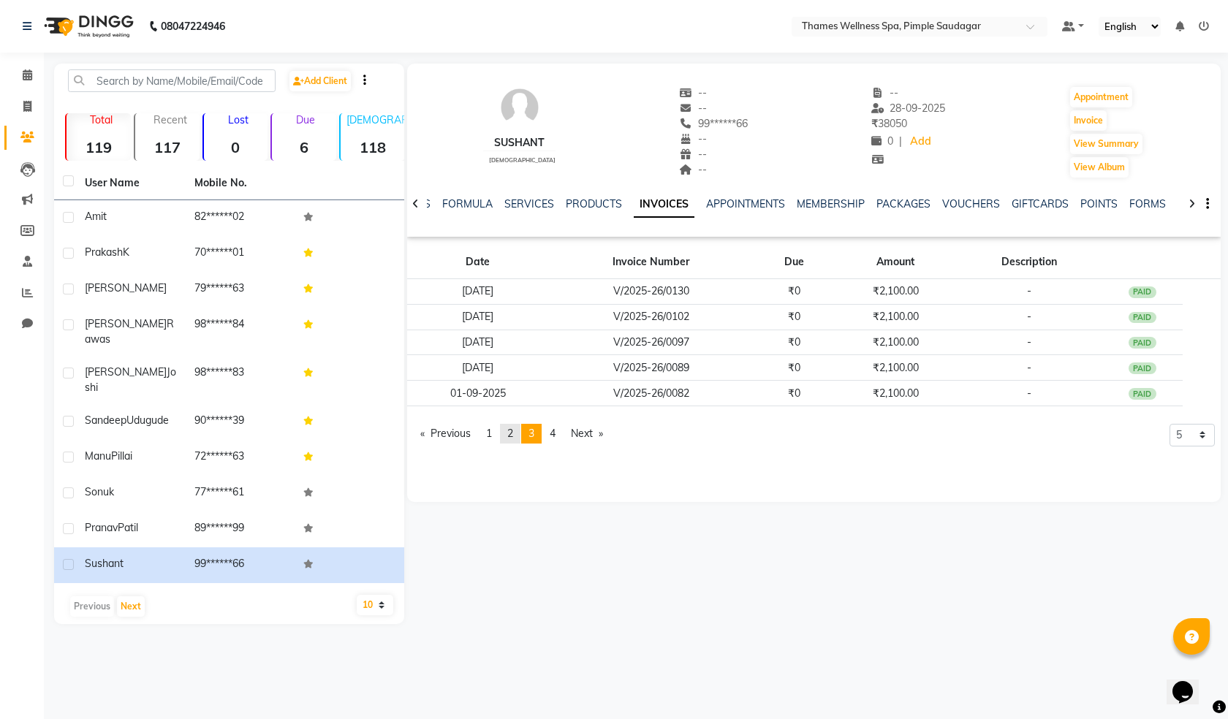
click at [510, 430] on link "page 2" at bounding box center [510, 434] width 20 height 20
click at [534, 429] on span "3" at bounding box center [532, 433] width 6 height 13
